Goal: Information Seeking & Learning: Learn about a topic

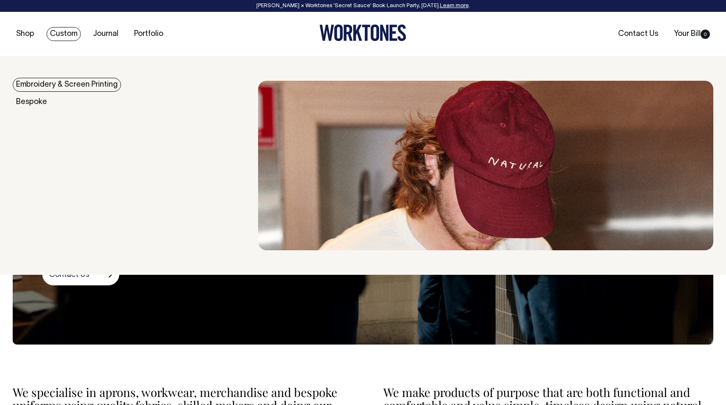
click at [74, 36] on link "Custom" at bounding box center [64, 34] width 34 height 14
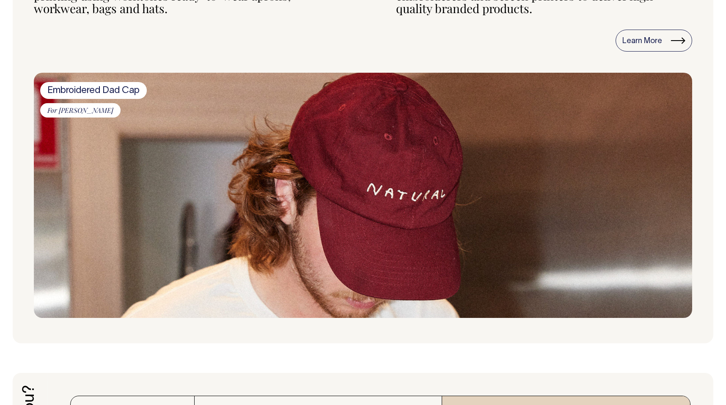
scroll to position [961, 0]
click at [128, 93] on span "Embroidered Dad Cap" at bounding box center [93, 90] width 107 height 17
click at [99, 118] on div "Embroidered Dad Cap For Billy van Creamy" at bounding box center [93, 102] width 107 height 40
click at [99, 117] on span "For [PERSON_NAME]" at bounding box center [80, 110] width 80 height 14
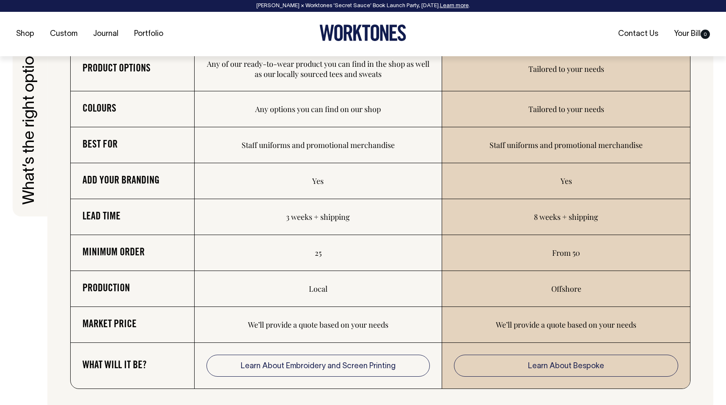
scroll to position [1361, 0]
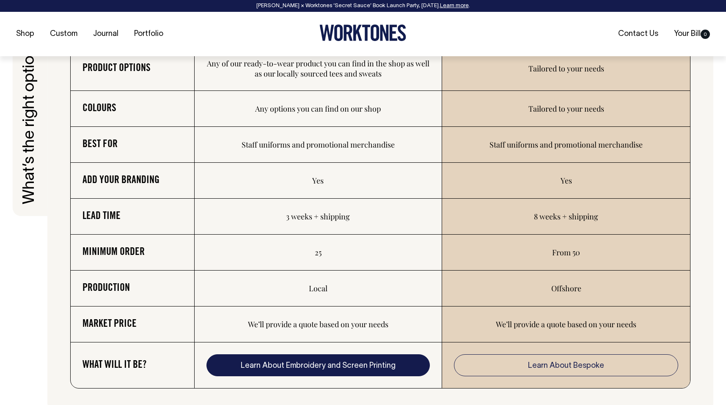
click at [332, 368] on link "Learn About Embroidery and Screen Printing" at bounding box center [318, 365] width 224 height 22
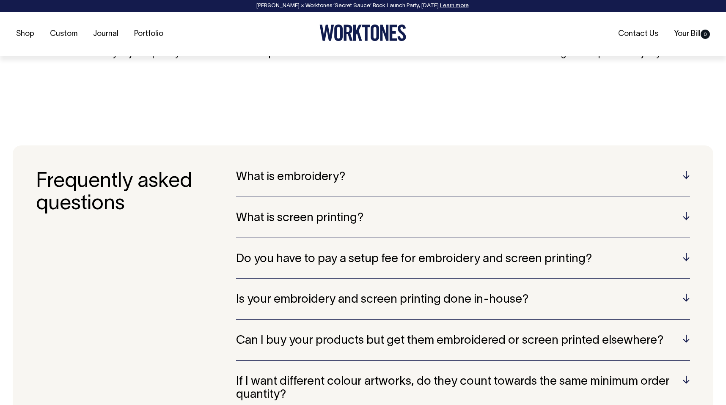
scroll to position [1675, 0]
click at [678, 252] on h5 "Do you have to pay a setup fee for embroidery and screen printing?" at bounding box center [463, 258] width 454 height 13
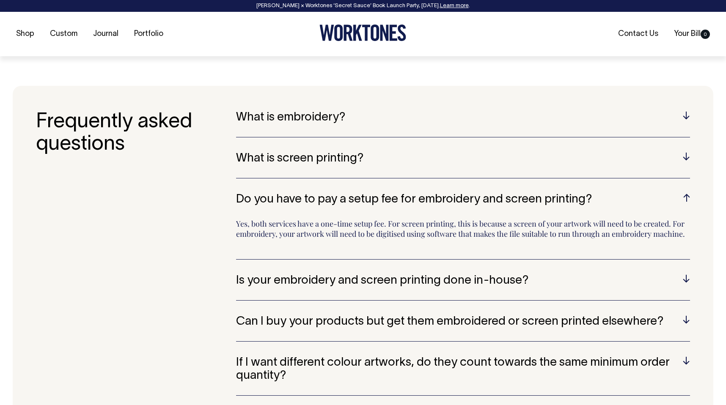
scroll to position [1735, 0]
click at [688, 274] on h5 "Is your embroidery and screen printing done in-house?" at bounding box center [463, 280] width 454 height 13
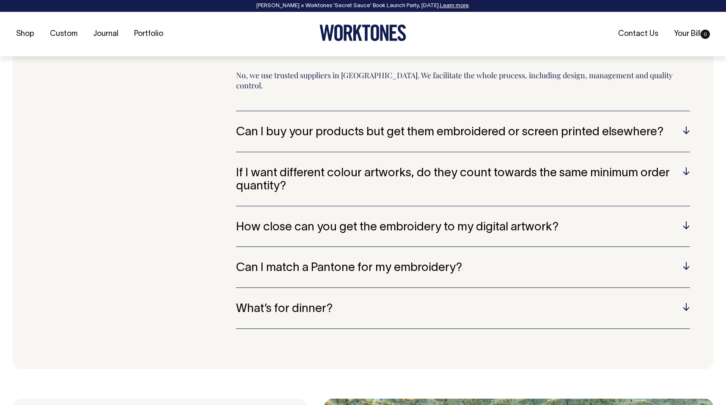
scroll to position [1924, 0]
click at [680, 126] on h5 "Can I buy your products but get them embroidered or screen printed elsewhere?" at bounding box center [463, 132] width 454 height 13
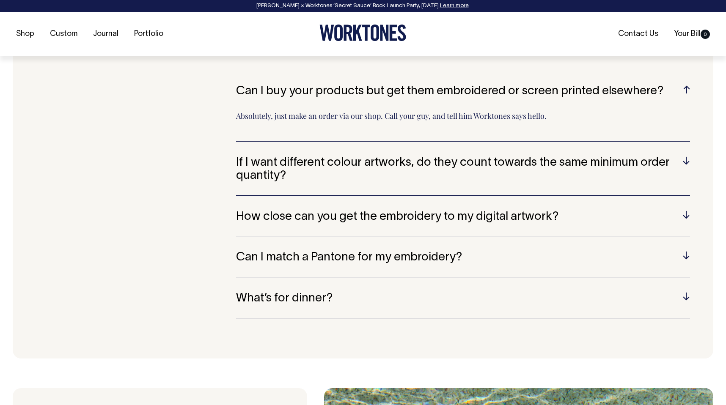
click at [683, 85] on h5 "Can I buy your products but get them embroidered or screen printed elsewhere?" at bounding box center [463, 91] width 454 height 13
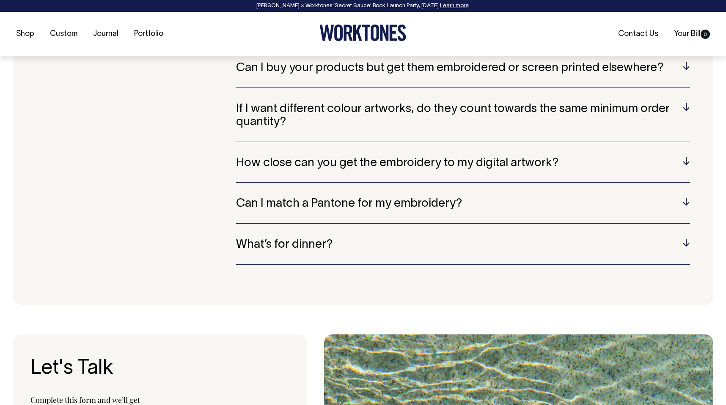
scroll to position [1948, 0]
click at [687, 102] on h5 "If I want different colour artworks, do they count towards the same minimum ord…" at bounding box center [463, 115] width 454 height 26
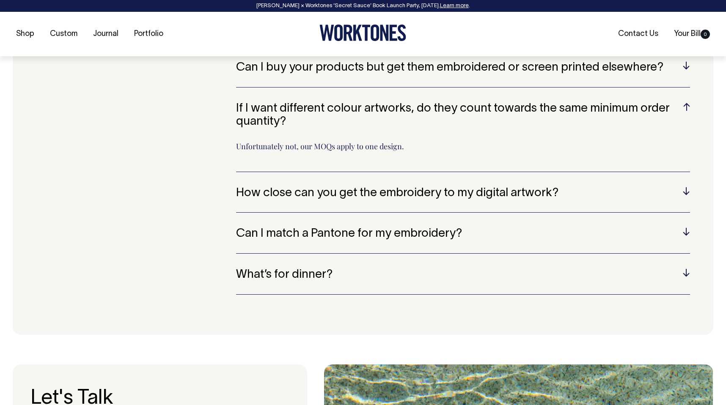
click at [686, 102] on h5 "If I want different colour artworks, do they count towards the same minimum ord…" at bounding box center [463, 115] width 454 height 26
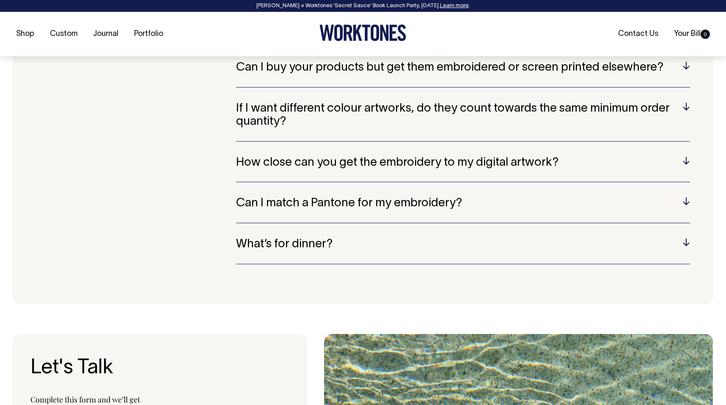
click at [683, 156] on h5 "How close can you get the embroidery to my digital artwork?" at bounding box center [463, 162] width 454 height 13
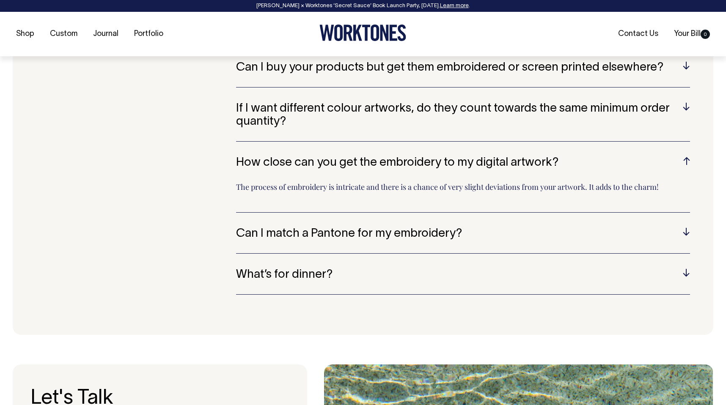
click at [684, 156] on h5 "How close can you get the embroidery to my digital artwork?" at bounding box center [463, 162] width 454 height 13
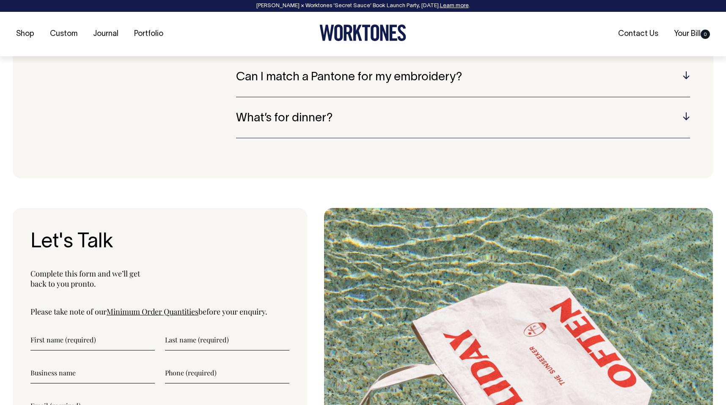
click at [687, 112] on h5 "What’s for dinner?" at bounding box center [463, 118] width 454 height 13
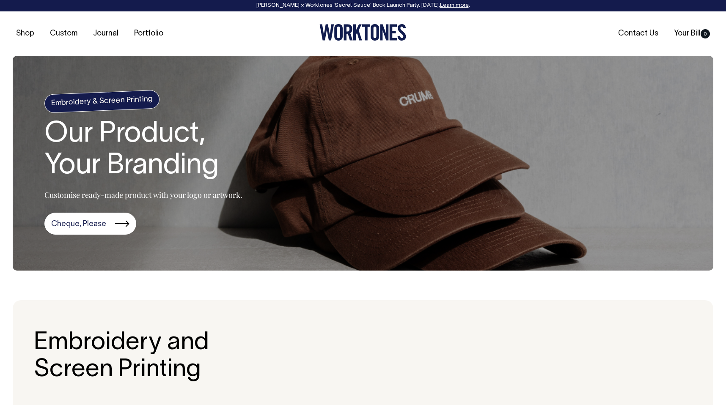
scroll to position [0, 0]
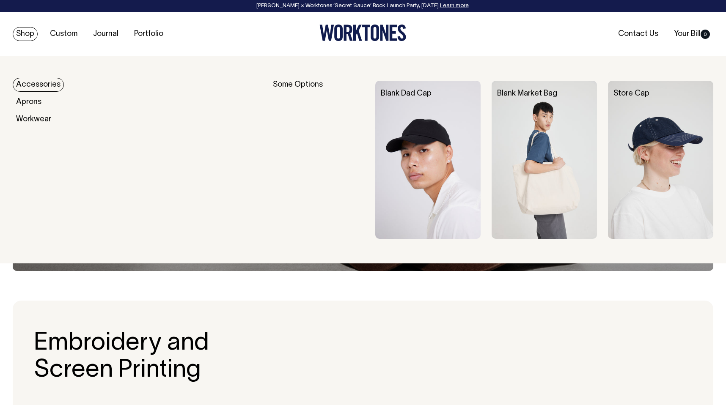
click at [422, 144] on img at bounding box center [427, 160] width 105 height 158
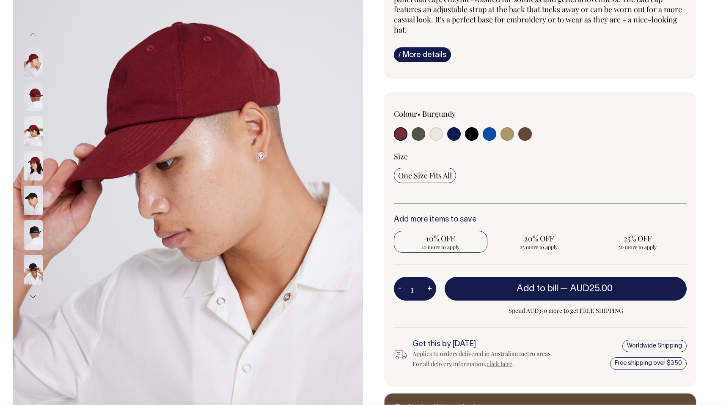
scroll to position [153, 0]
click at [505, 137] on input "radio" at bounding box center [507, 134] width 14 height 14
radio input "true"
select select "Washed Khaki"
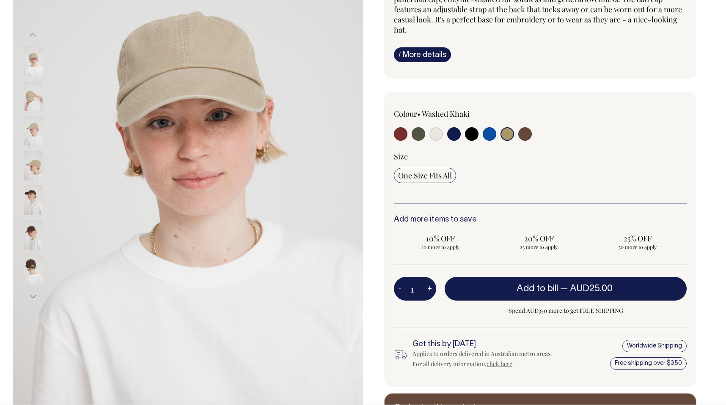
click at [528, 134] on input "radio" at bounding box center [525, 134] width 14 height 14
radio input "true"
select select "Espresso"
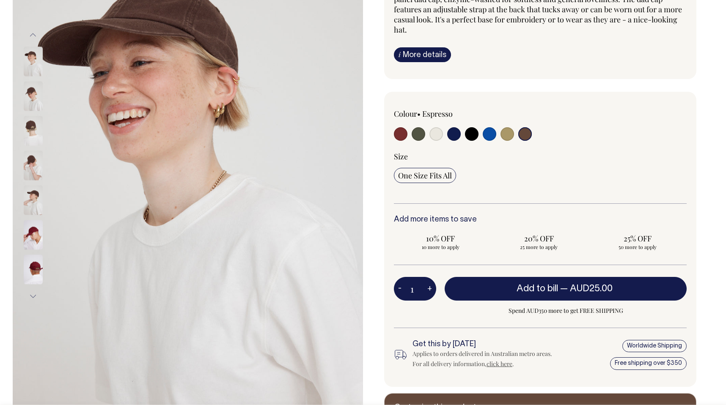
click at [473, 133] on input "radio" at bounding box center [472, 134] width 14 height 14
radio input "true"
select select "Black"
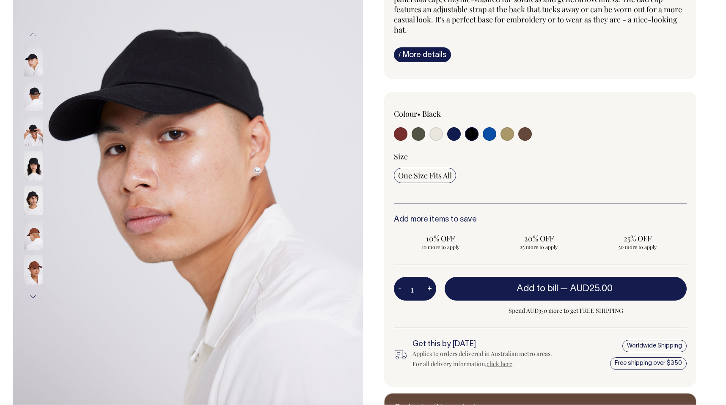
click at [487, 135] on input "radio" at bounding box center [490, 134] width 14 height 14
radio input "true"
select select "Worker Blue"
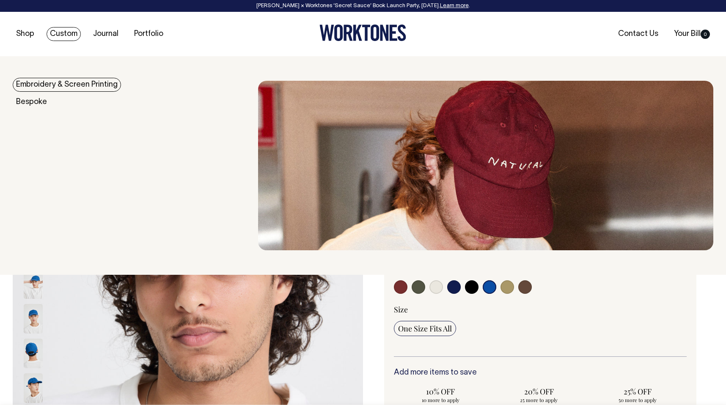
click at [71, 33] on link "Custom" at bounding box center [64, 34] width 34 height 14
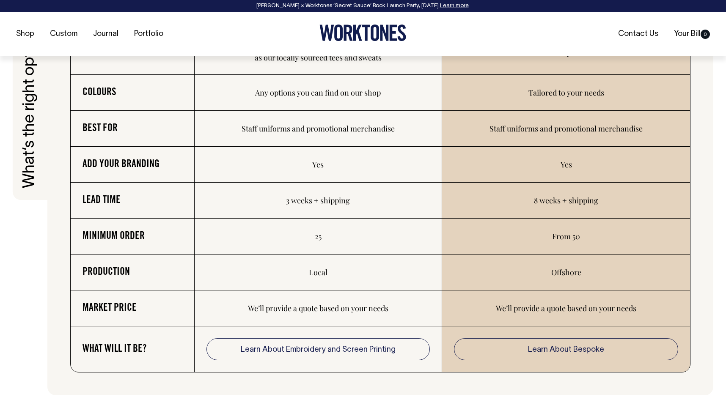
scroll to position [1377, 0]
